Goal: Navigation & Orientation: Find specific page/section

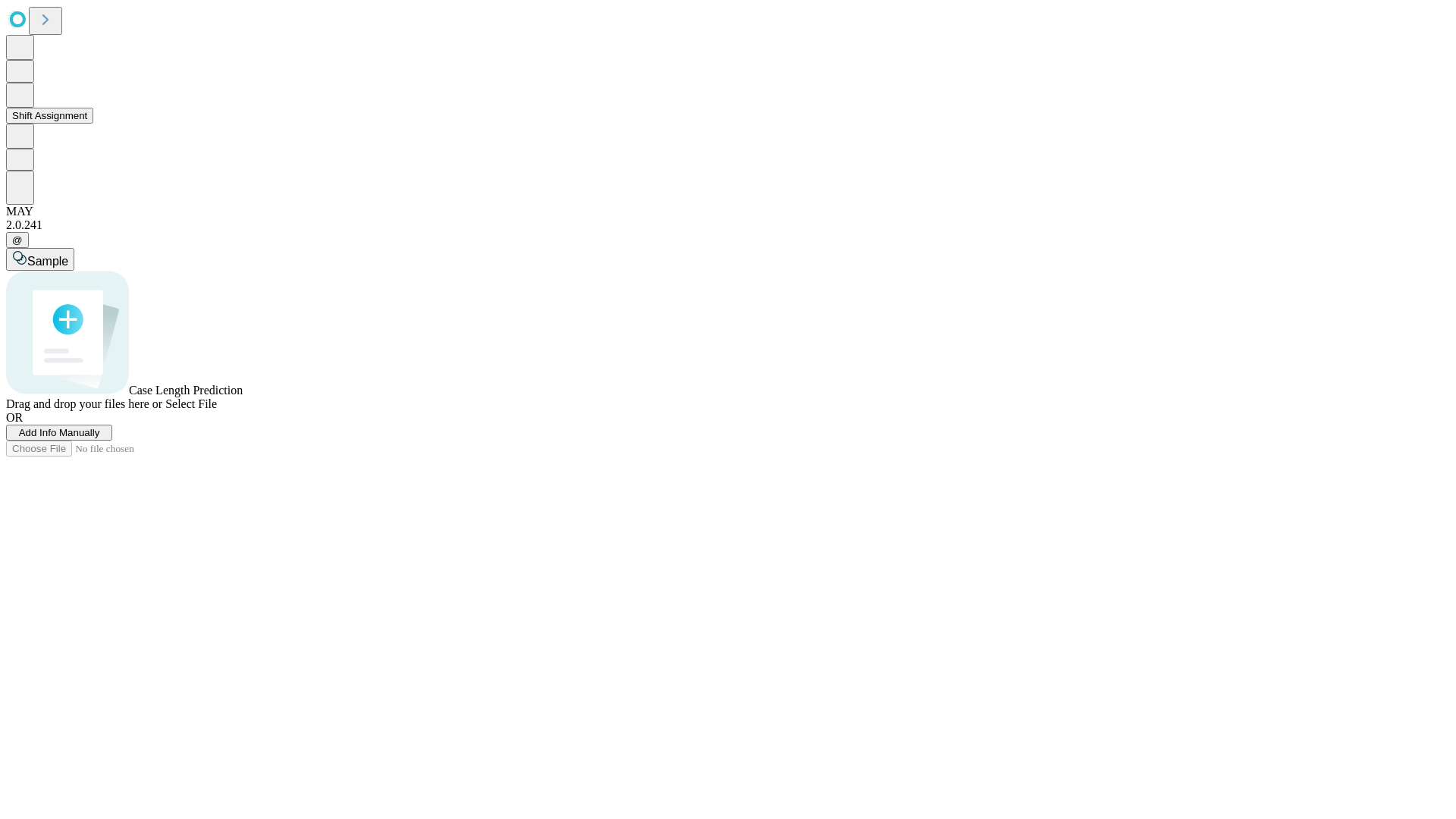
click at [93, 124] on button "Shift Assignment" at bounding box center [50, 115] width 88 height 16
